Goal: Find specific page/section: Find specific page/section

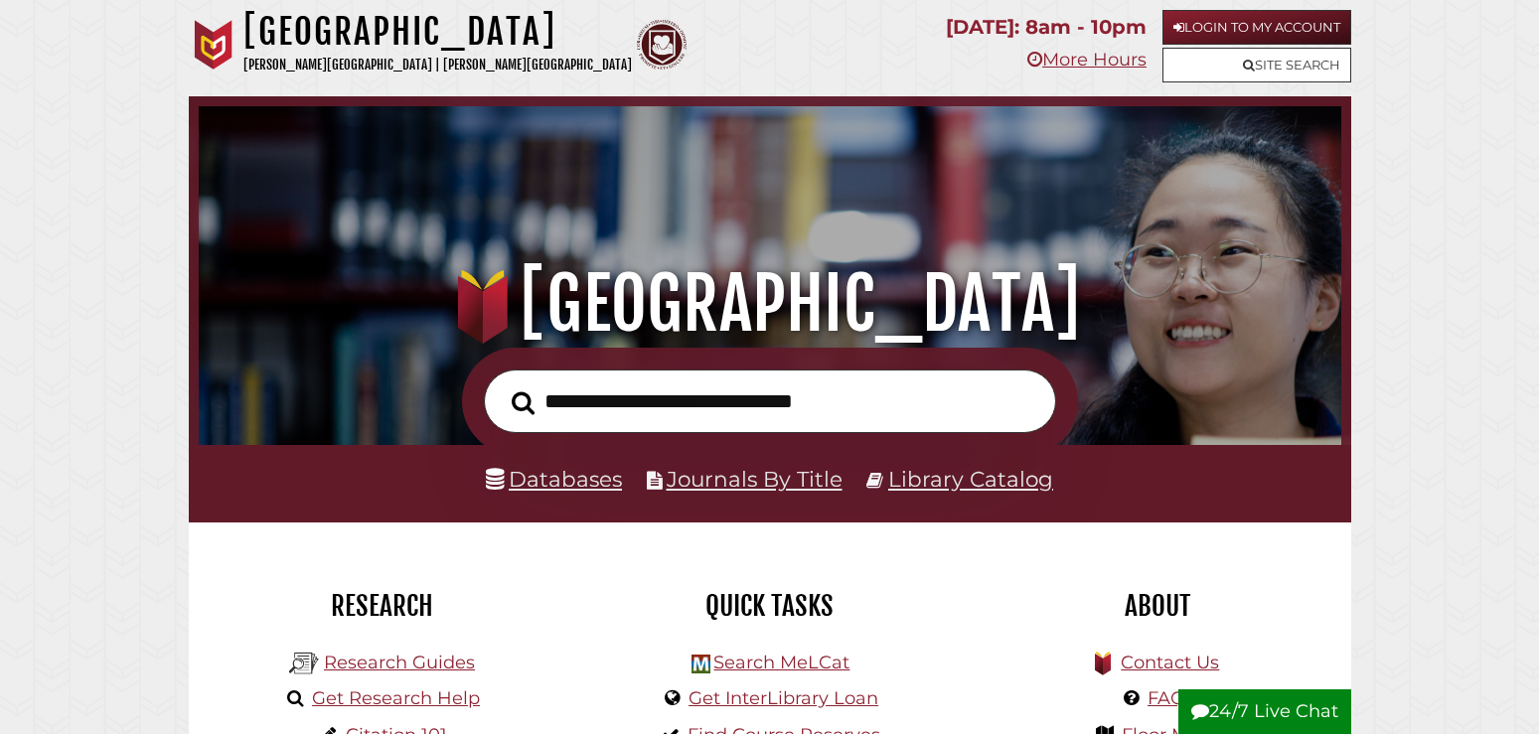
scroll to position [378, 1133]
click at [1201, 25] on link "Login to My Account" at bounding box center [1256, 27] width 189 height 35
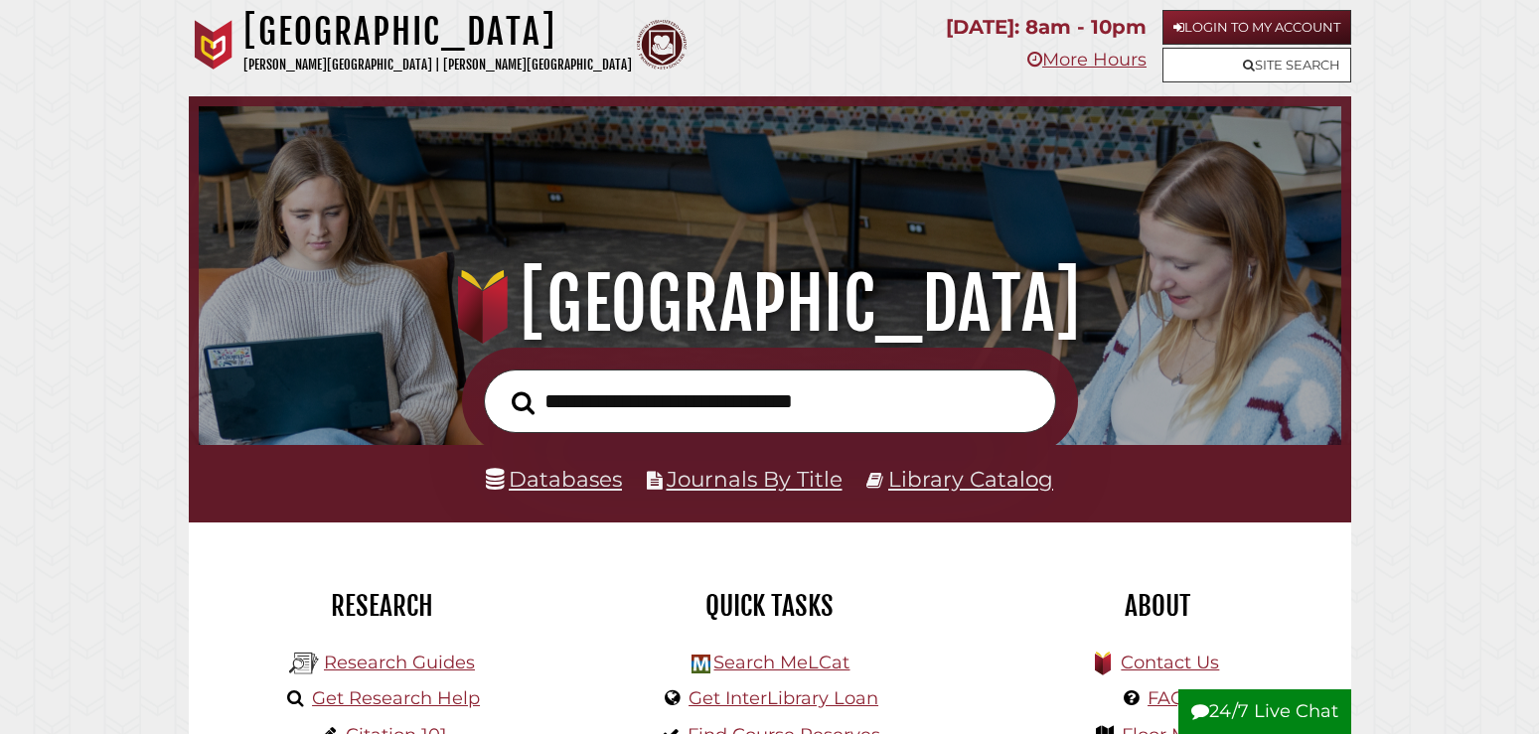
scroll to position [378, 1133]
click at [949, 486] on link "Library Catalog" at bounding box center [970, 479] width 165 height 26
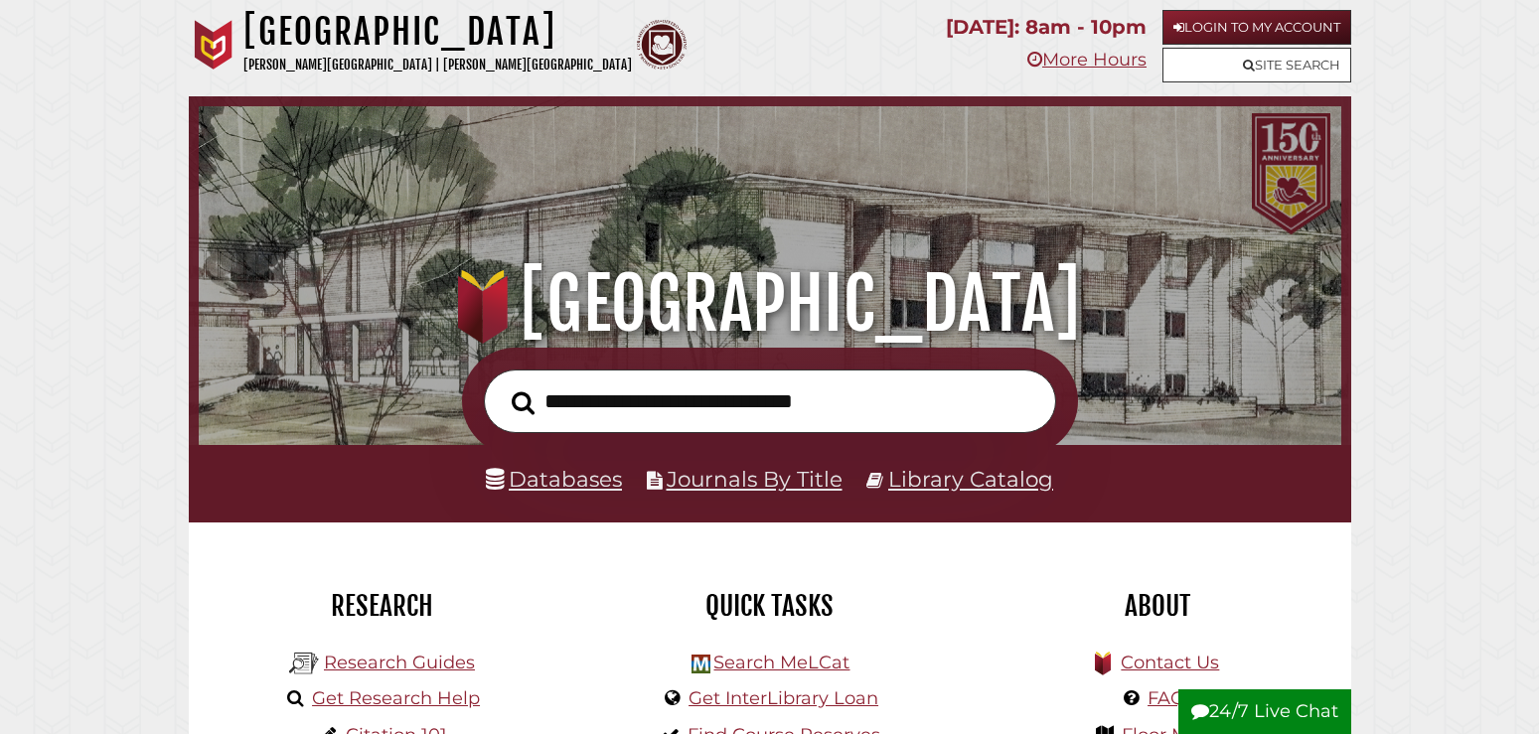
scroll to position [378, 1133]
click at [908, 474] on link "Library Catalog" at bounding box center [970, 479] width 165 height 26
